Goal: Use online tool/utility: Utilize a website feature to perform a specific function

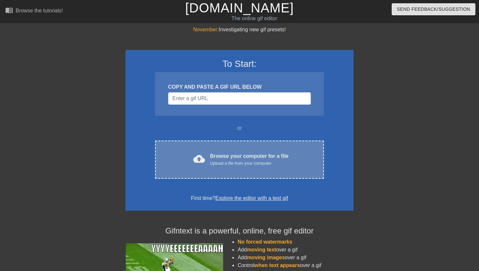
click at [236, 166] on div "cloud_upload Browse your computer for a file Upload a file from your computer" at bounding box center [239, 159] width 141 height 15
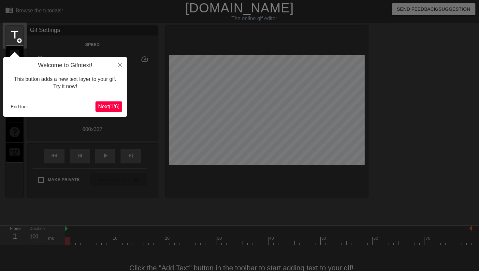
scroll to position [16, 0]
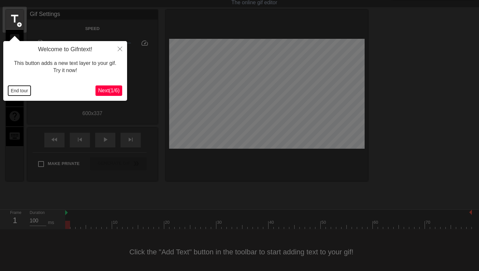
click at [22, 90] on button "End tour" at bounding box center [19, 91] width 22 height 10
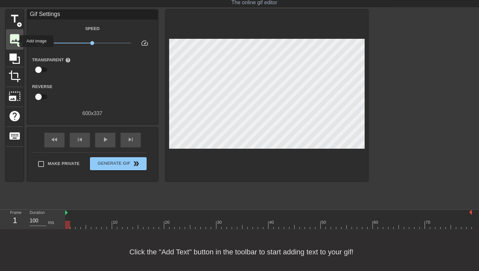
click at [15, 41] on span "image" at bounding box center [14, 39] width 12 height 12
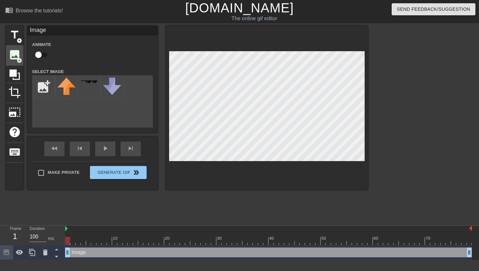
scroll to position [0, 0]
click at [53, 89] on input "file" at bounding box center [44, 87] width 22 height 22
type input "C:\fakepath\play-button.png"
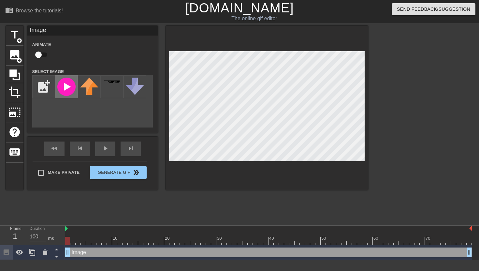
click at [63, 88] on img at bounding box center [66, 87] width 18 height 18
click at [104, 172] on div "Make Private Generate Gif double_arrow" at bounding box center [90, 174] width 114 height 26
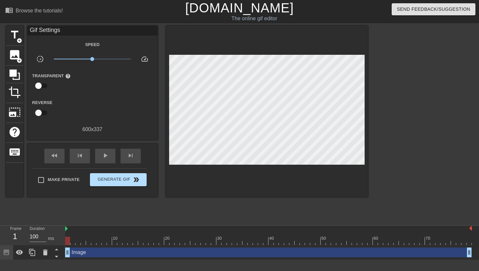
click at [104, 172] on div "Make Private Generate Gif double_arrow" at bounding box center [90, 181] width 114 height 26
click at [104, 176] on span "Generate Gif double_arrow" at bounding box center [118, 180] width 51 height 8
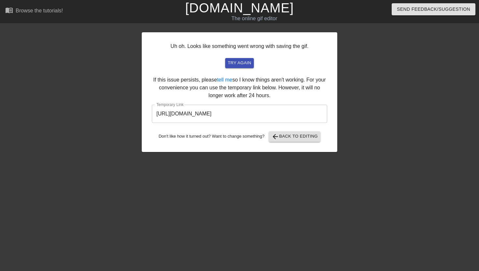
click at [229, 113] on input "[URL][DOMAIN_NAME]" at bounding box center [239, 114] width 175 height 18
